Goal: Information Seeking & Learning: Check status

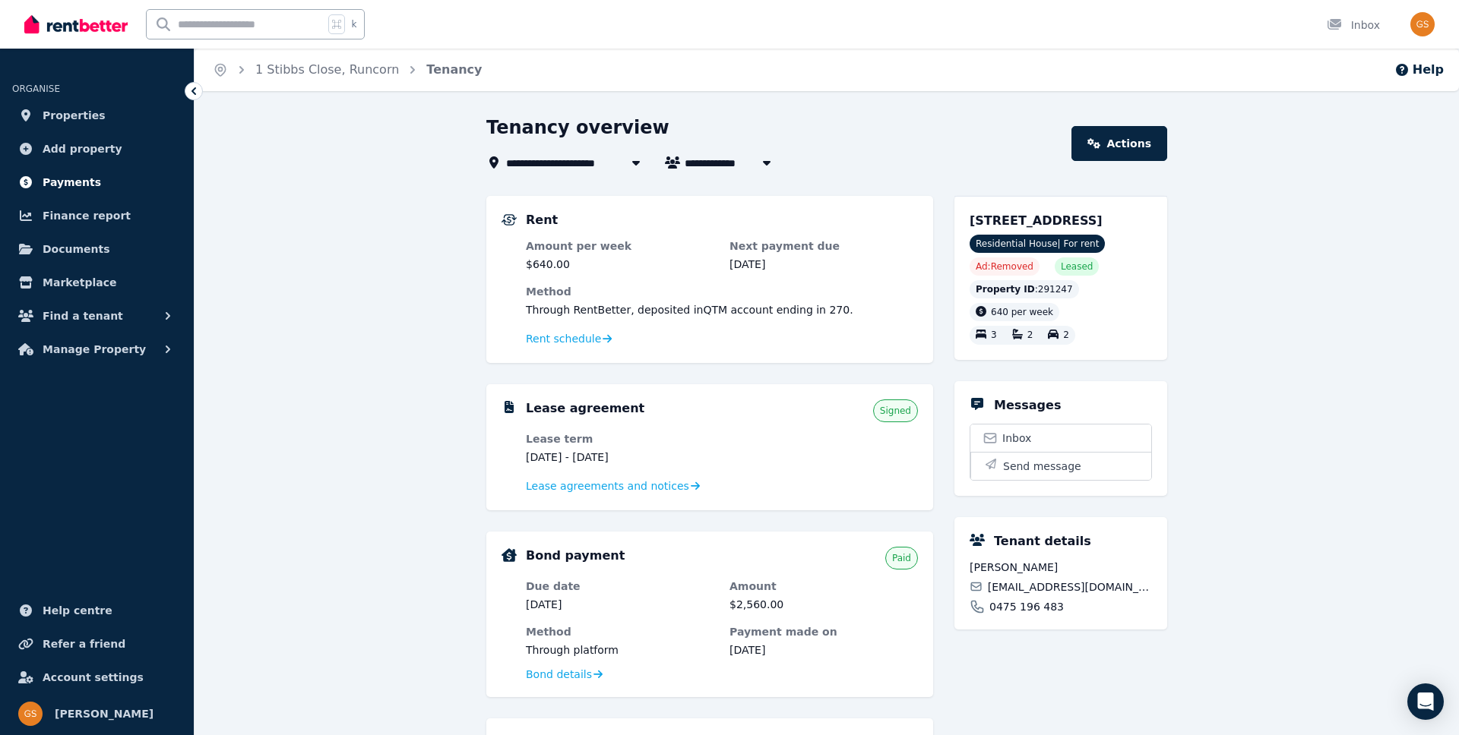
click at [65, 178] on span "Payments" at bounding box center [72, 182] width 59 height 18
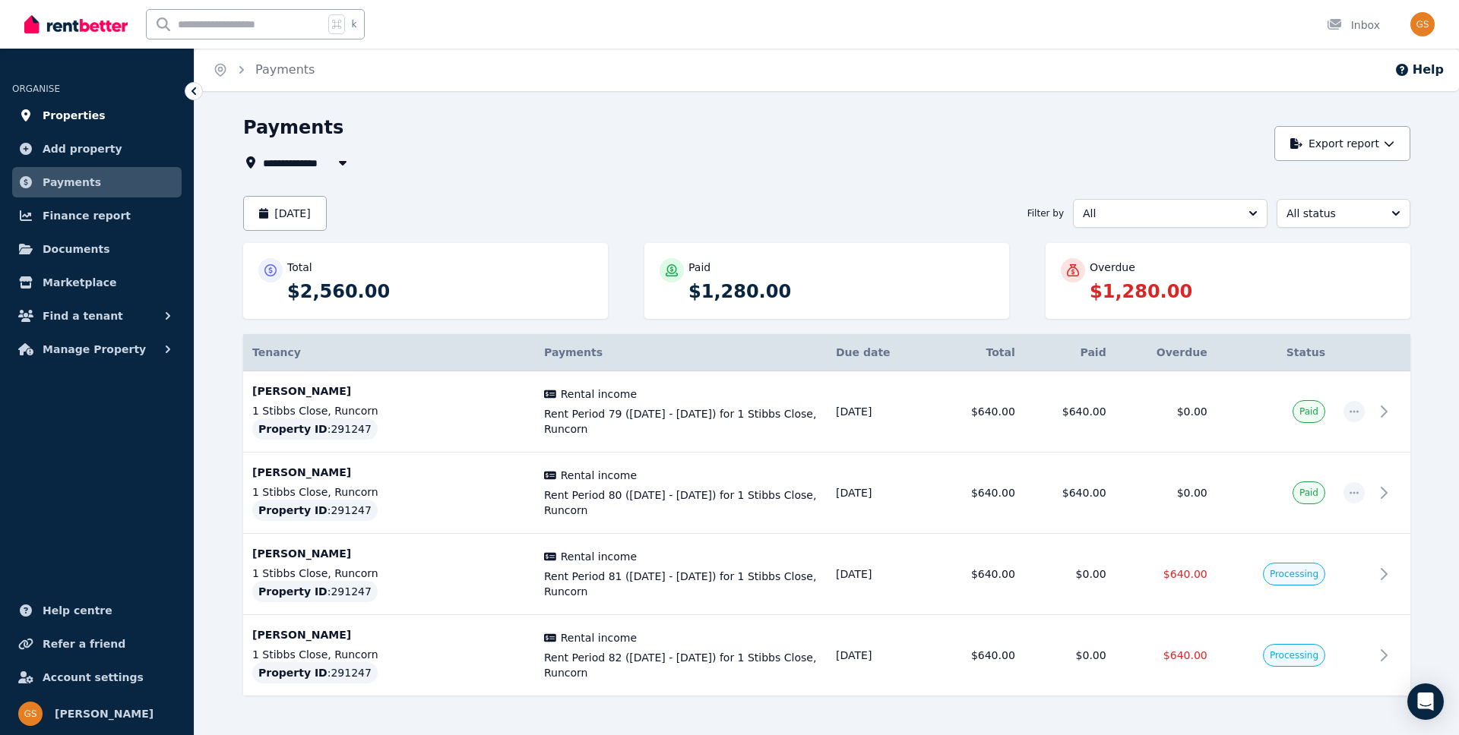
click at [65, 115] on span "Properties" at bounding box center [74, 115] width 63 height 18
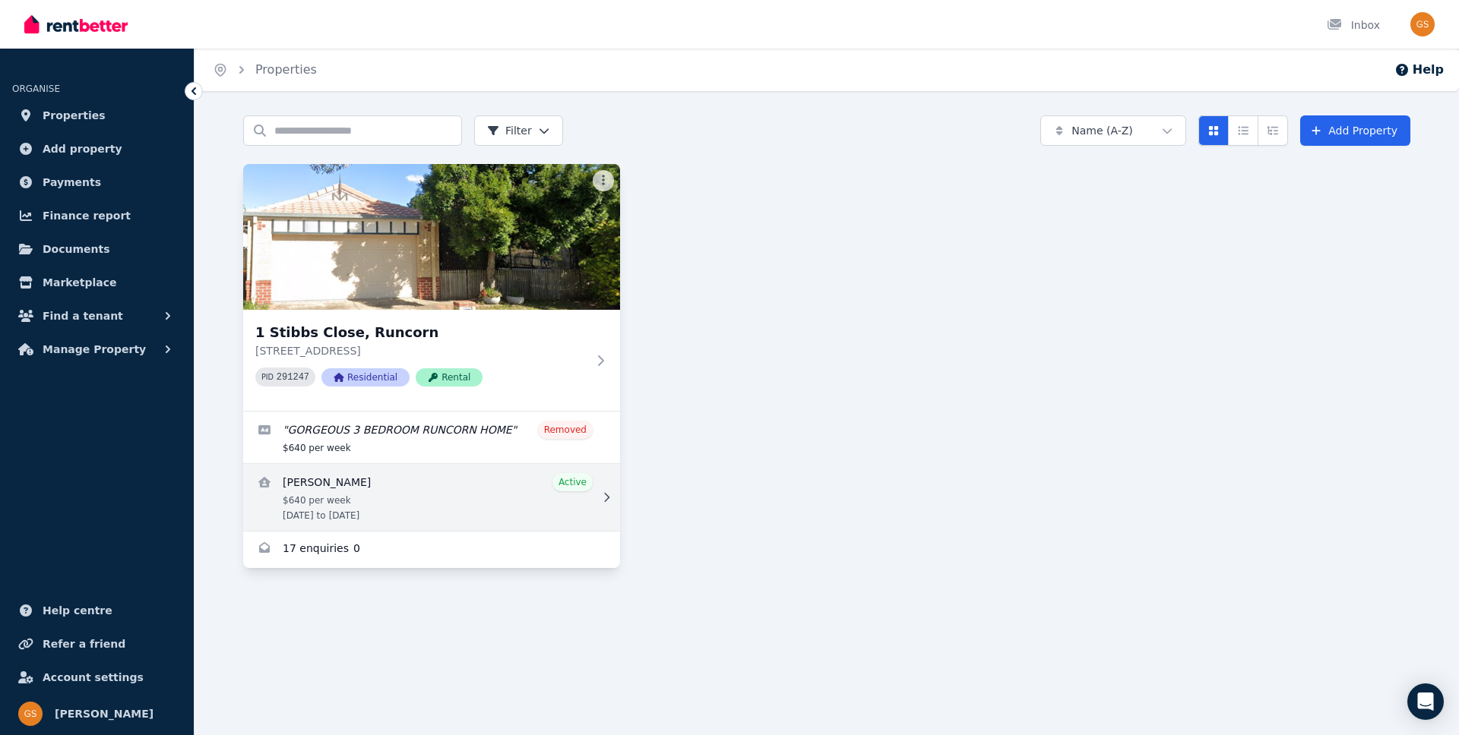
click at [337, 489] on link "View details for Paige Wallace" at bounding box center [431, 497] width 377 height 67
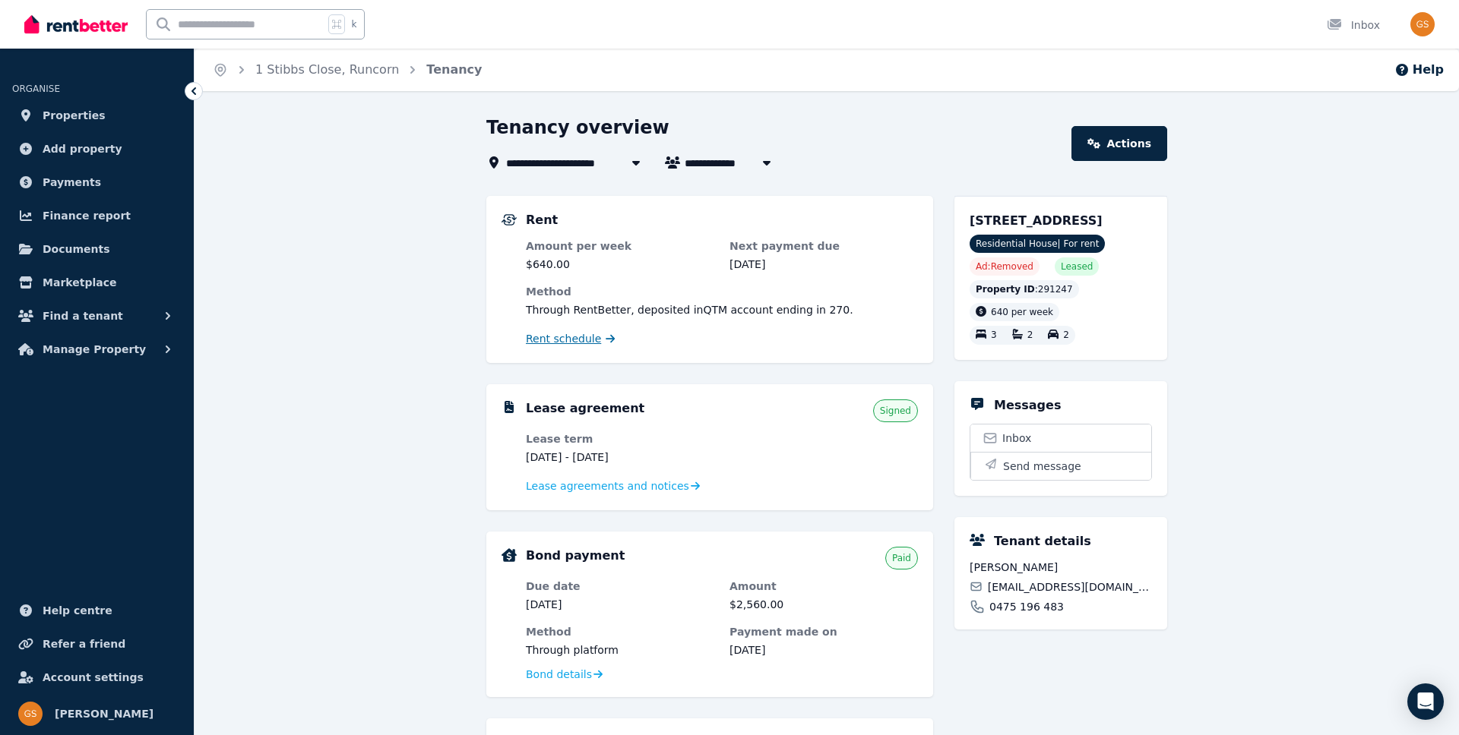
click at [583, 338] on span "Rent schedule" at bounding box center [563, 338] width 75 height 15
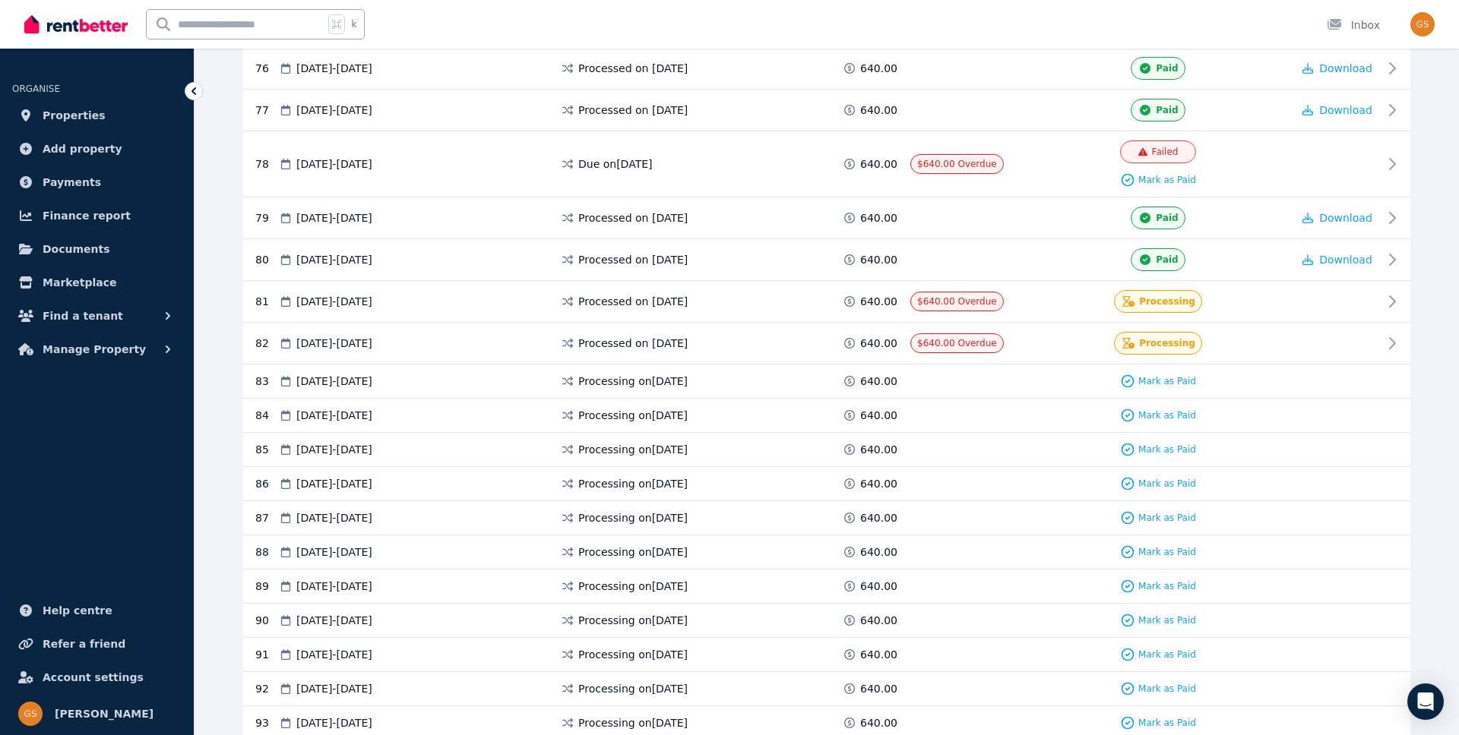
scroll to position [3477, 0]
